Goal: Complete application form

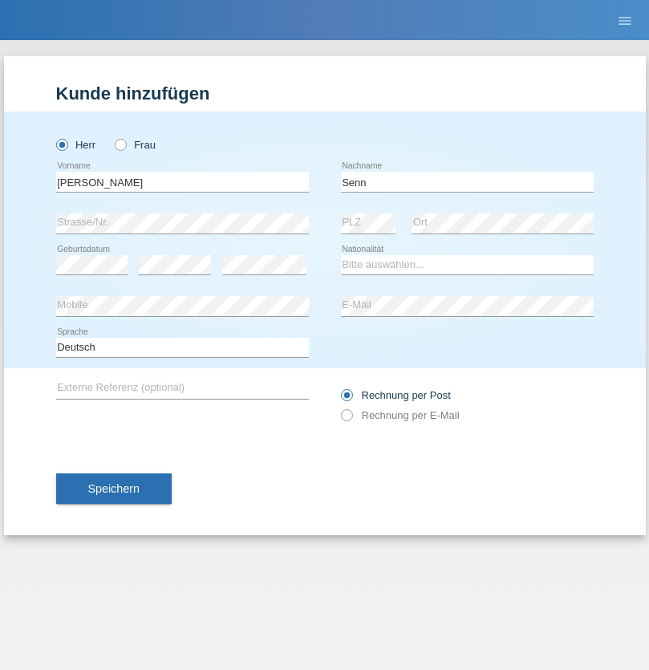
type input "Senn"
select select "CH"
select select "en"
radio input "true"
click at [182, 181] on input "text" at bounding box center [182, 182] width 253 height 20
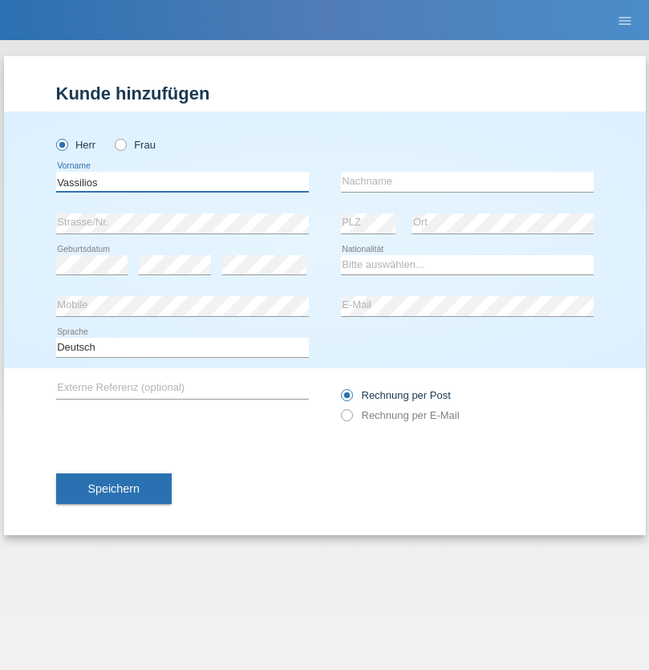
type input "Vassilios"
click at [467, 181] on input "text" at bounding box center [467, 182] width 253 height 20
type input "Grigoriadis"
select select "CH"
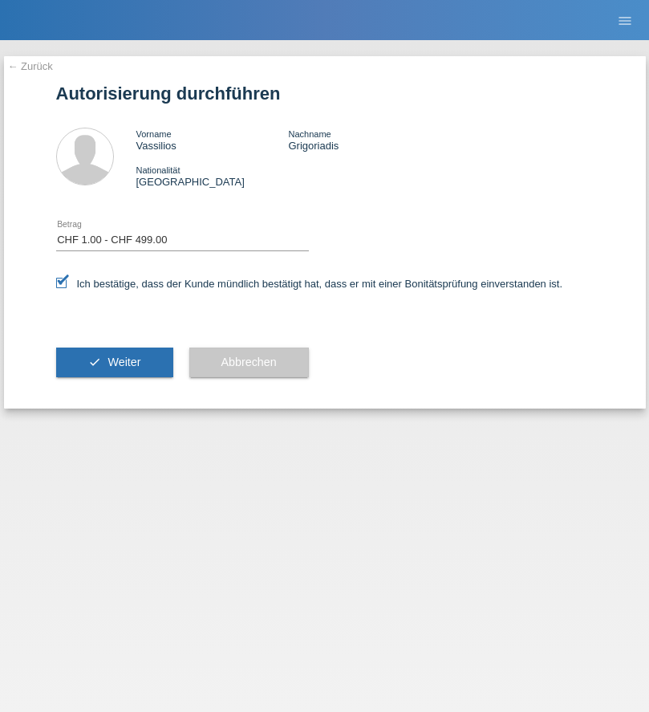
select select "1"
click at [114, 362] on span "Weiter" at bounding box center [124, 362] width 33 height 13
